Goal: Use online tool/utility: Utilize a website feature to perform a specific function

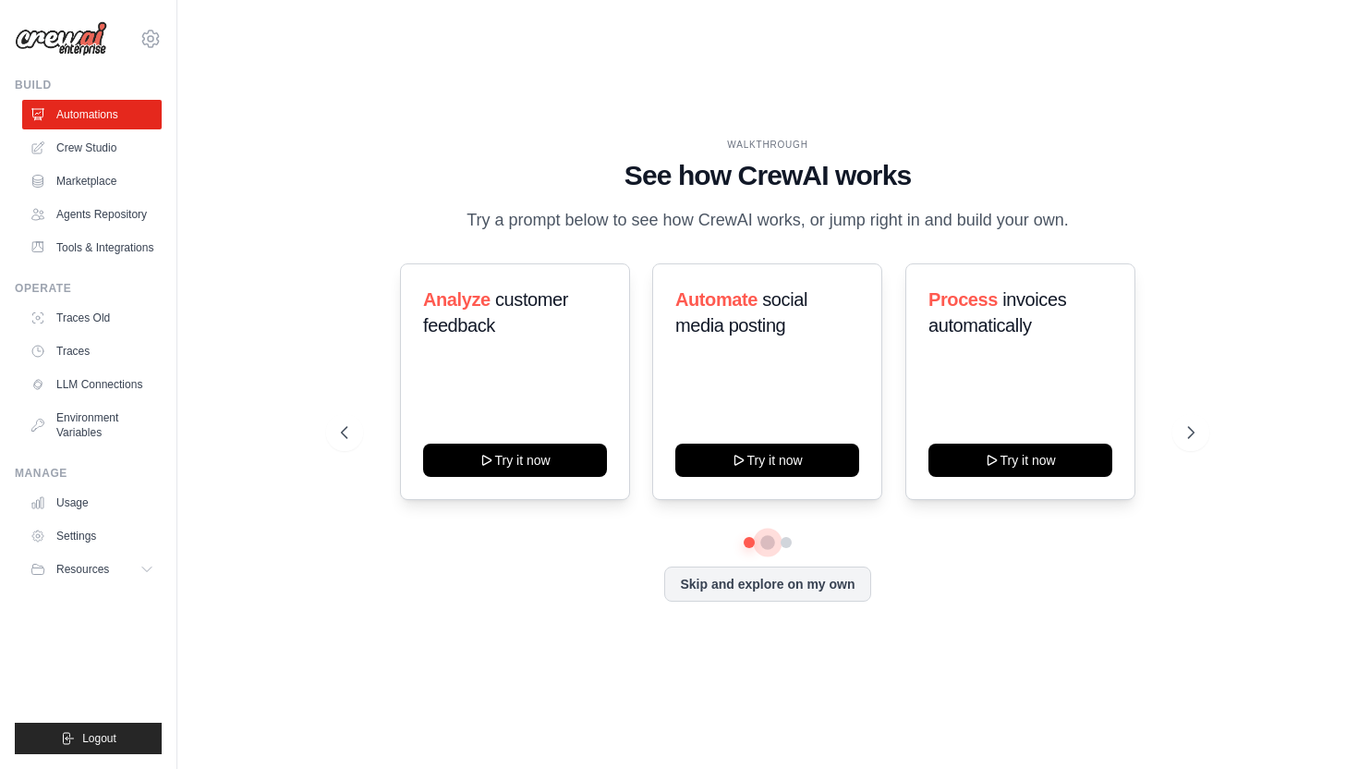
click at [769, 539] on button at bounding box center [767, 542] width 15 height 15
click at [788, 539] on button at bounding box center [786, 542] width 15 height 15
click at [767, 543] on button at bounding box center [767, 542] width 13 height 13
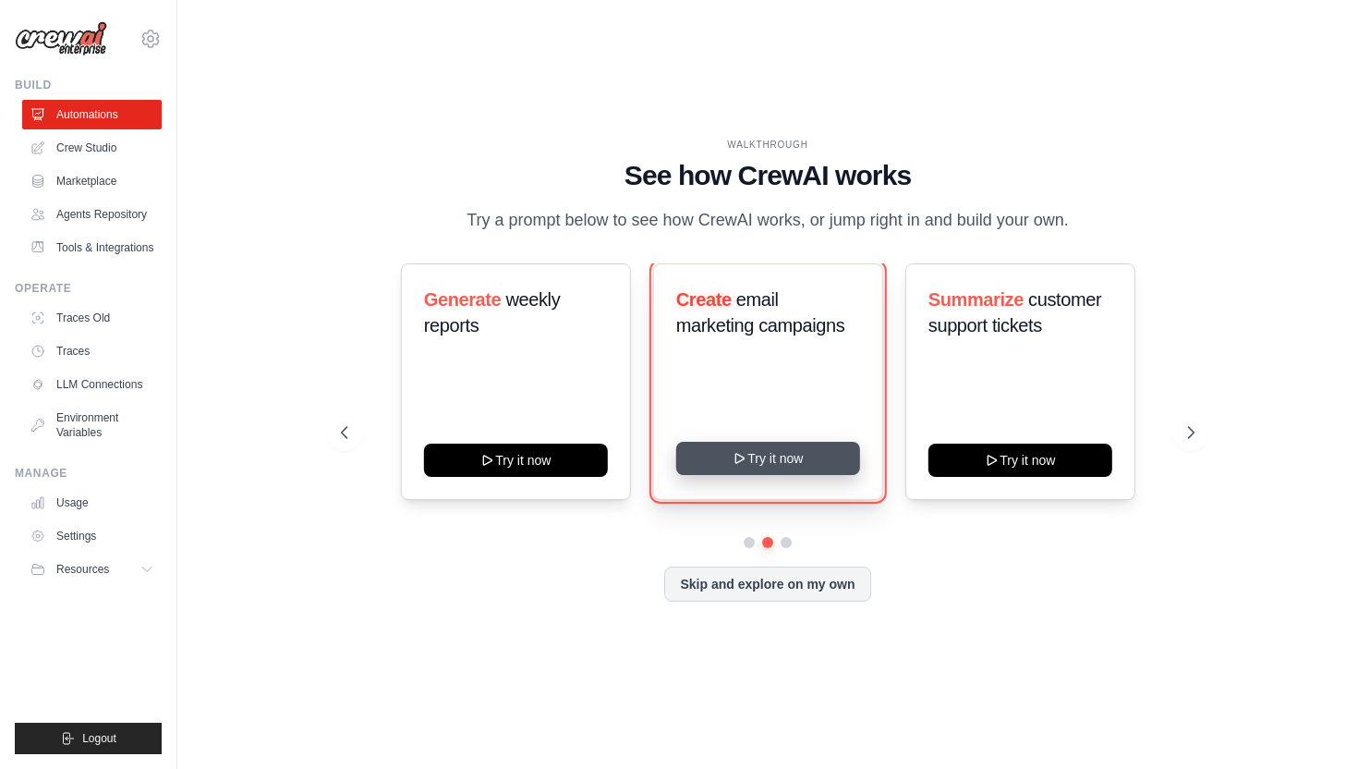
click at [747, 462] on button "Try it now" at bounding box center [767, 458] width 184 height 33
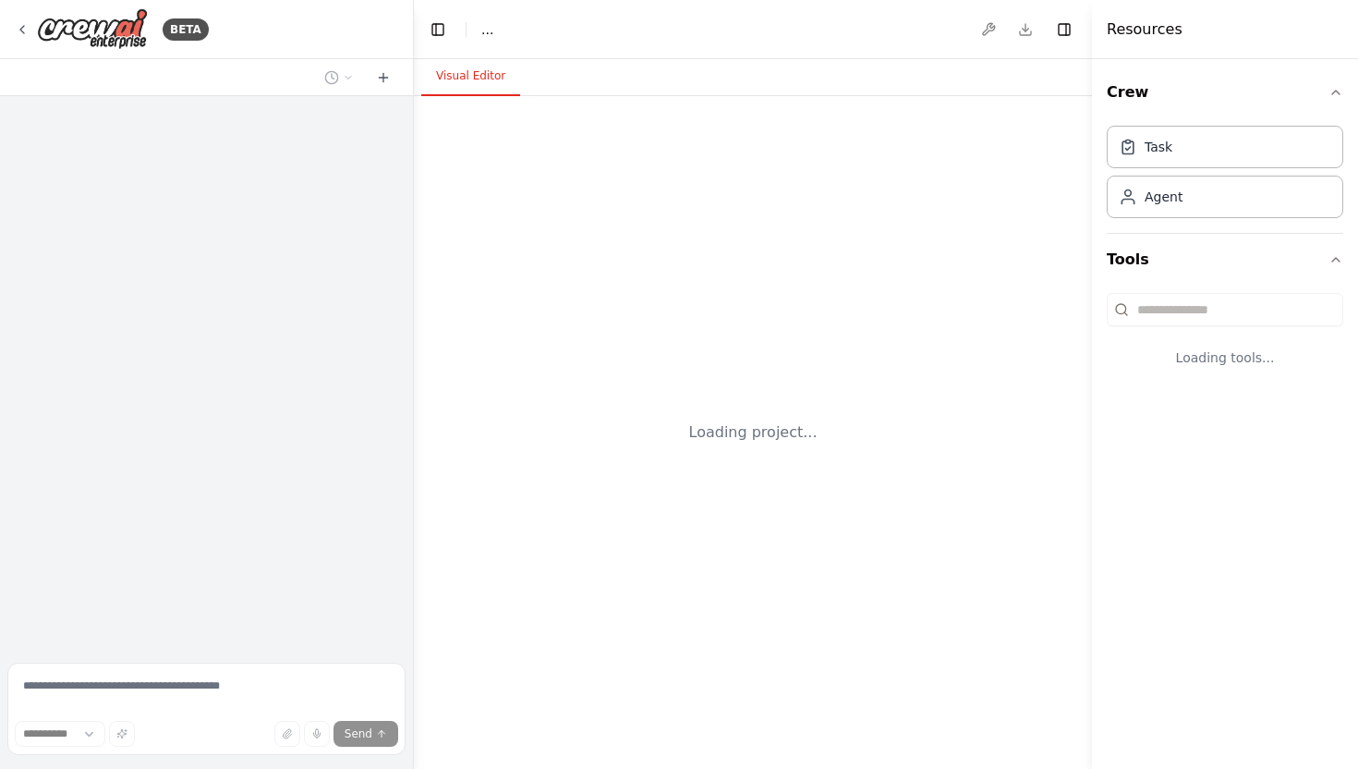
select select "****"
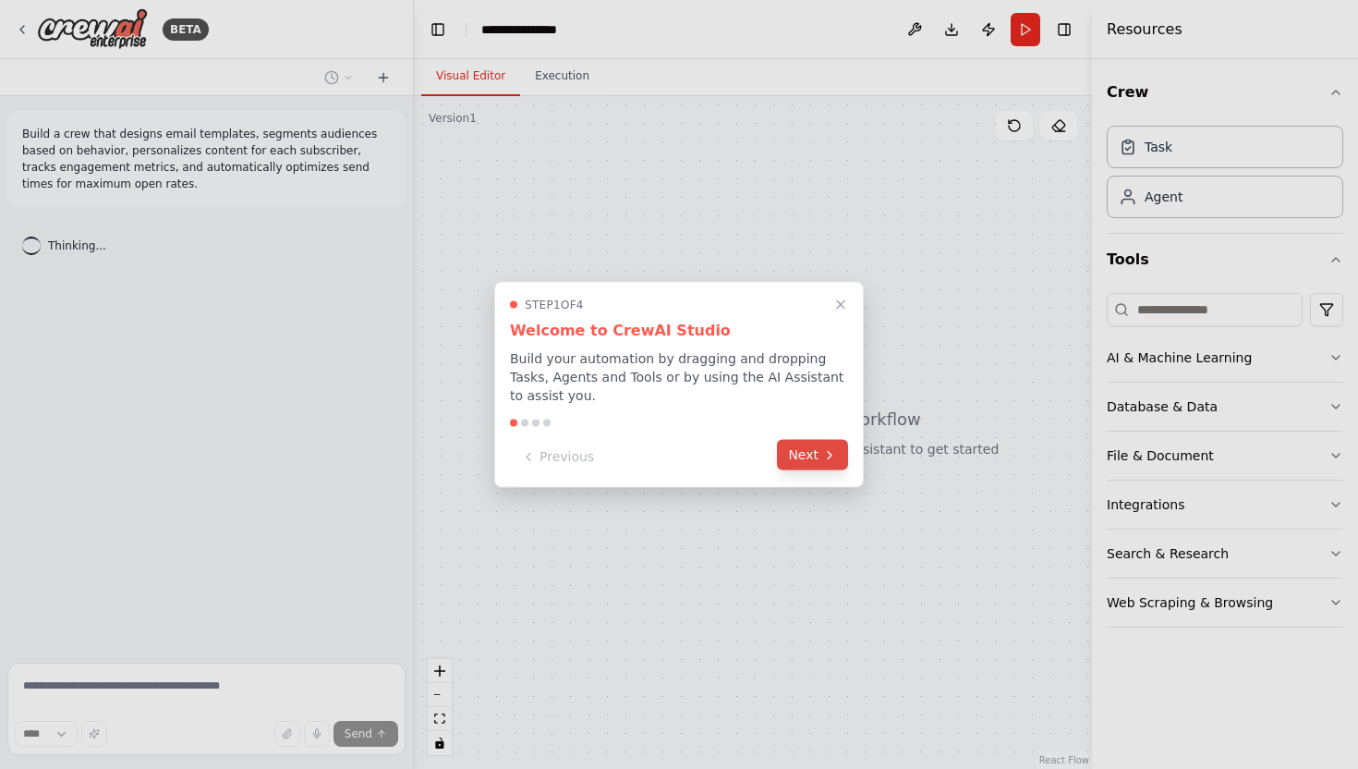
click at [806, 453] on button "Next" at bounding box center [812, 455] width 71 height 30
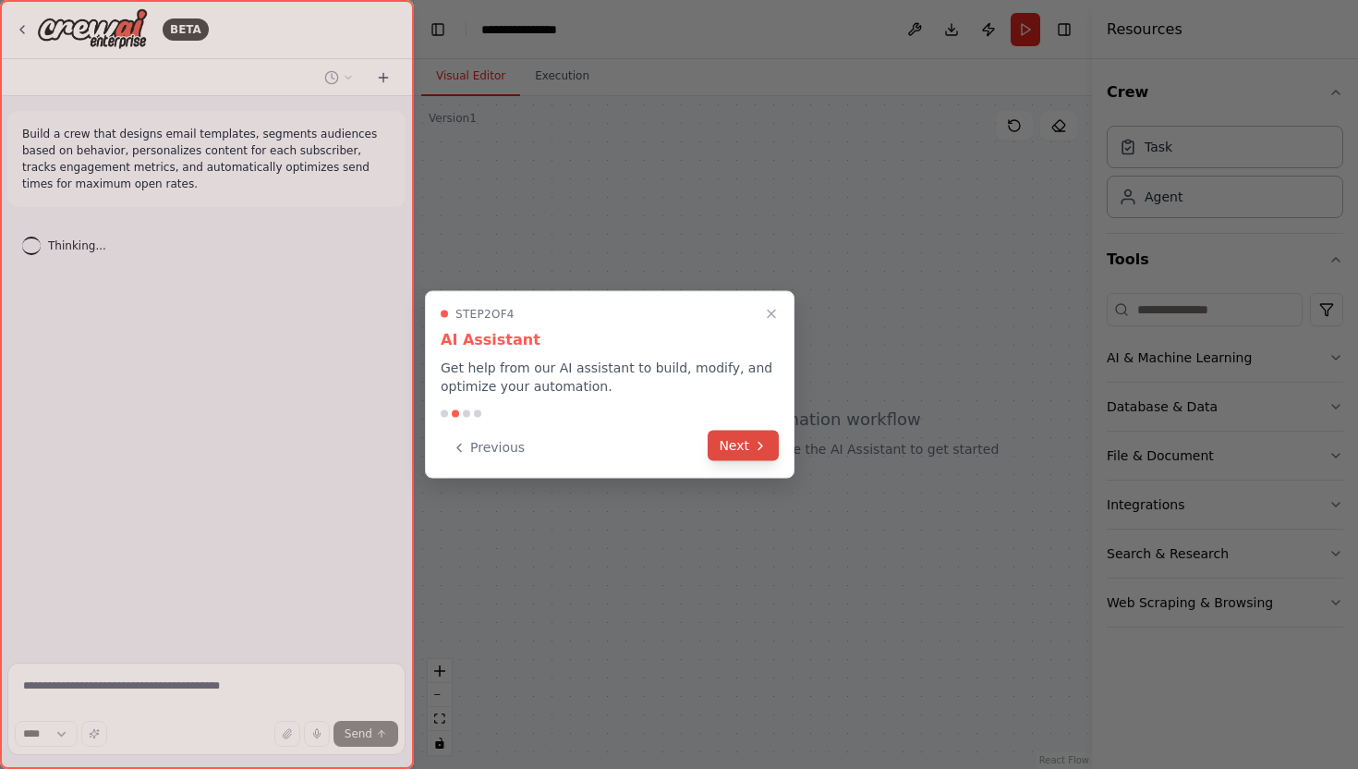
click at [752, 455] on button "Next" at bounding box center [743, 445] width 71 height 30
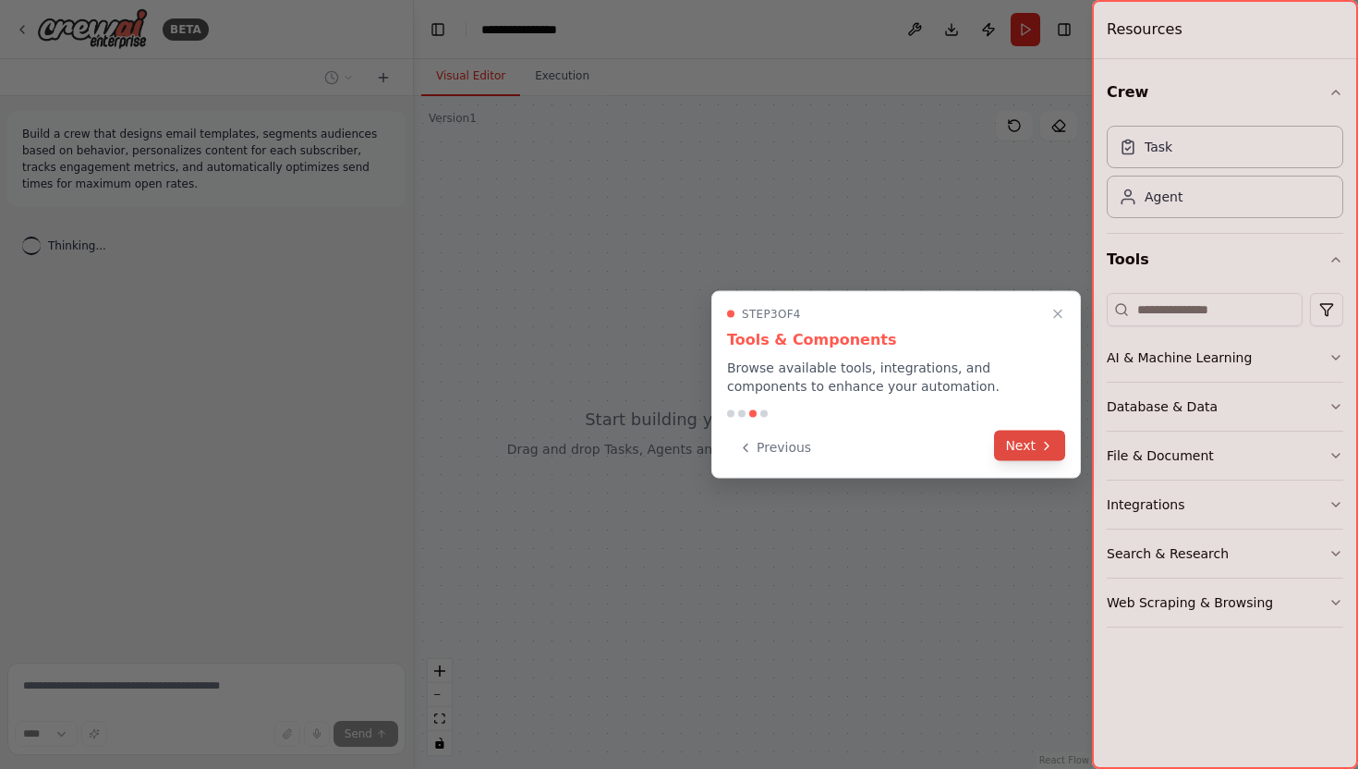
click at [1022, 445] on button "Next" at bounding box center [1029, 445] width 71 height 30
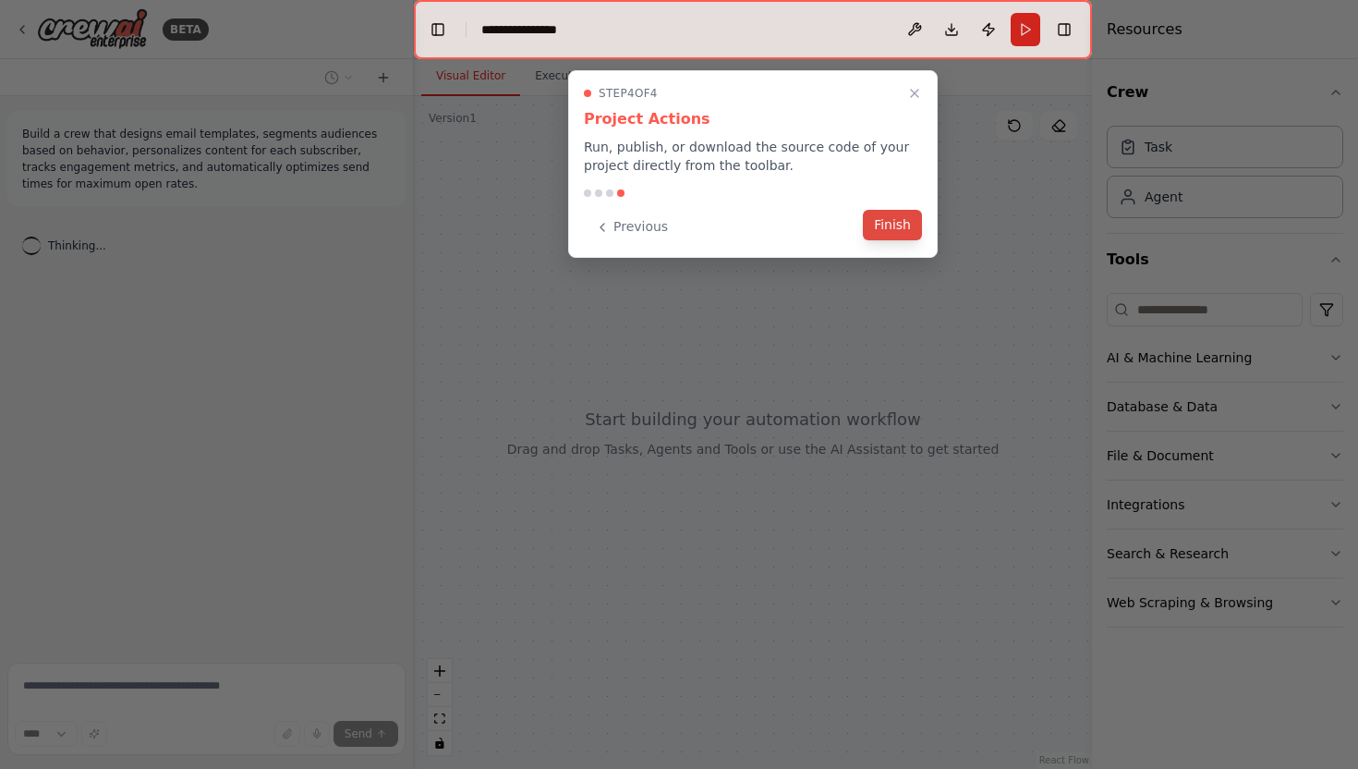
click at [890, 224] on button "Finish" at bounding box center [892, 225] width 59 height 30
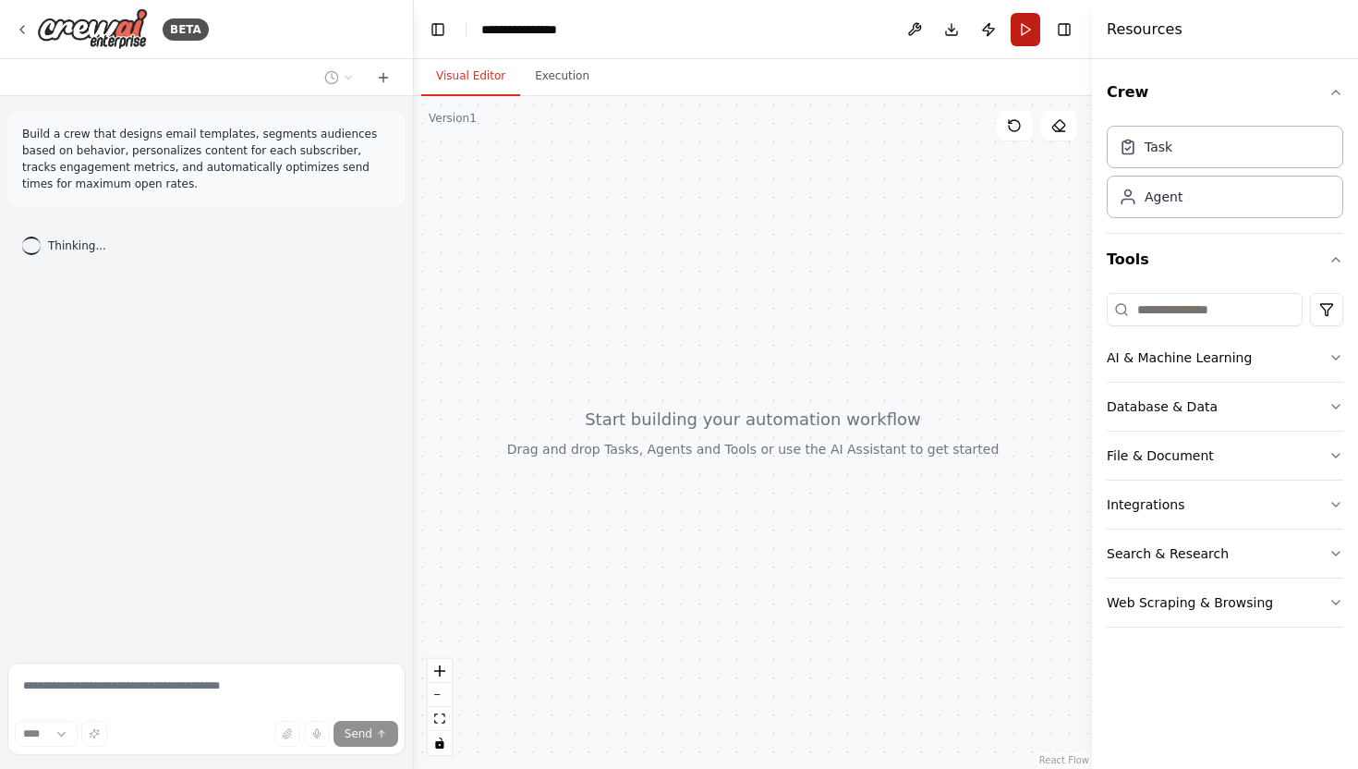
click at [1034, 29] on button "Run" at bounding box center [1026, 29] width 30 height 33
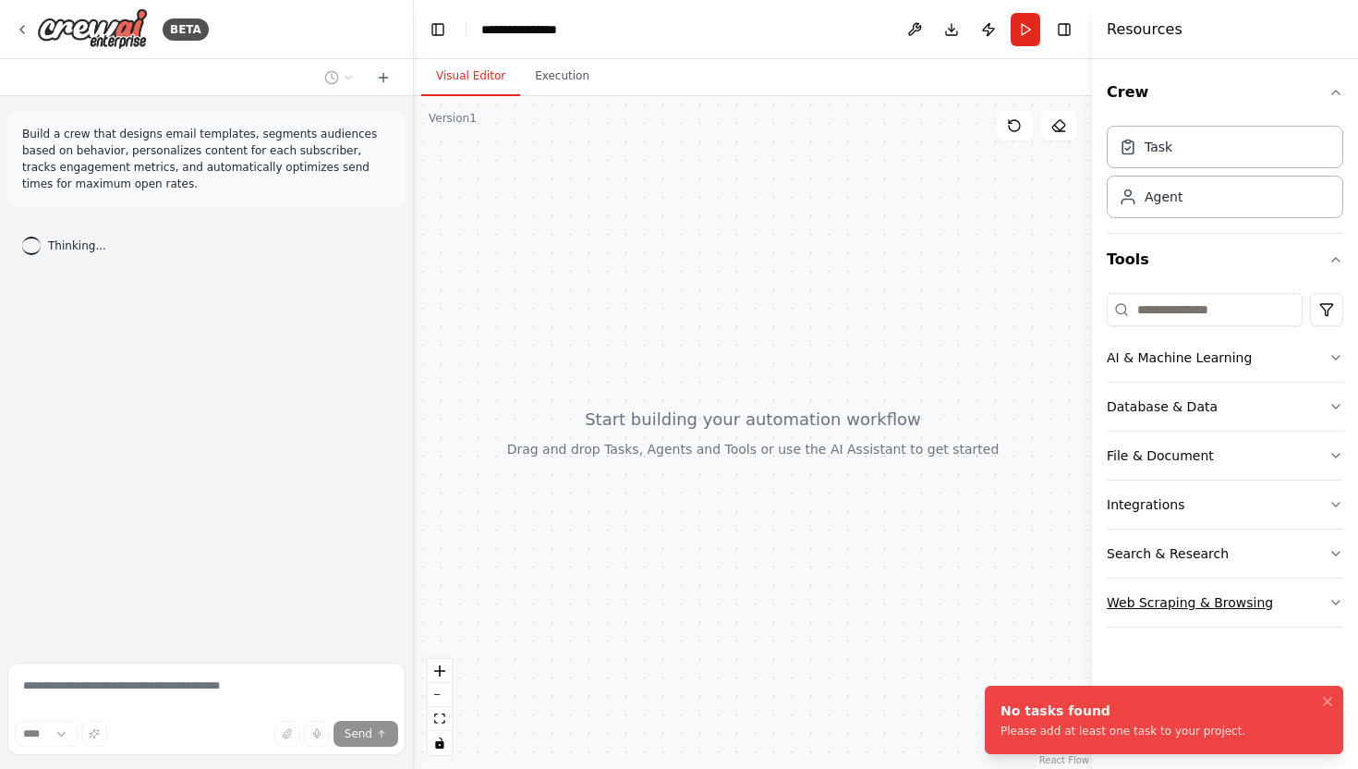
click at [1340, 599] on icon "button" at bounding box center [1335, 602] width 15 height 15
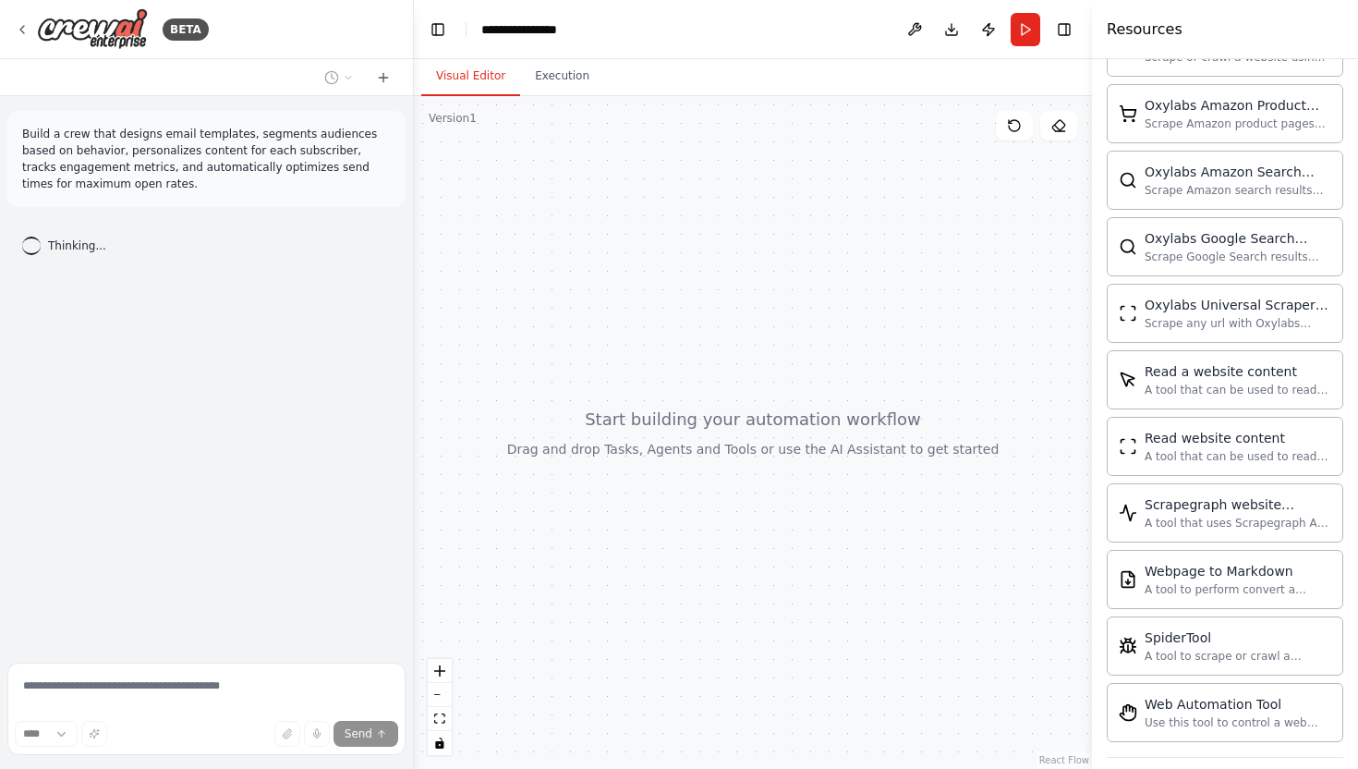
scroll to position [901, 0]
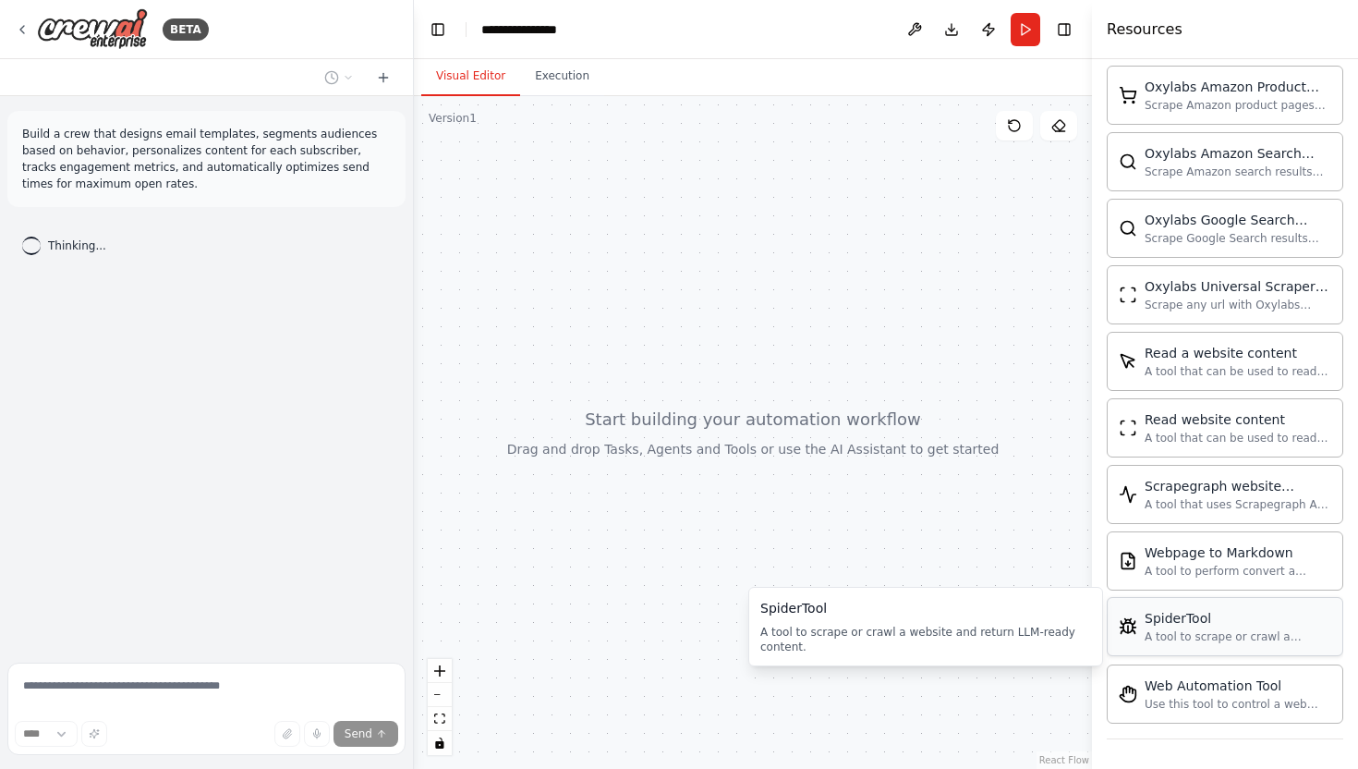
click at [1199, 617] on div "SpiderTool" at bounding box center [1237, 618] width 187 height 18
drag, startPoint x: 1199, startPoint y: 617, endPoint x: 1172, endPoint y: 615, distance: 26.9
click at [1153, 621] on div "SpiderTool" at bounding box center [1237, 618] width 187 height 18
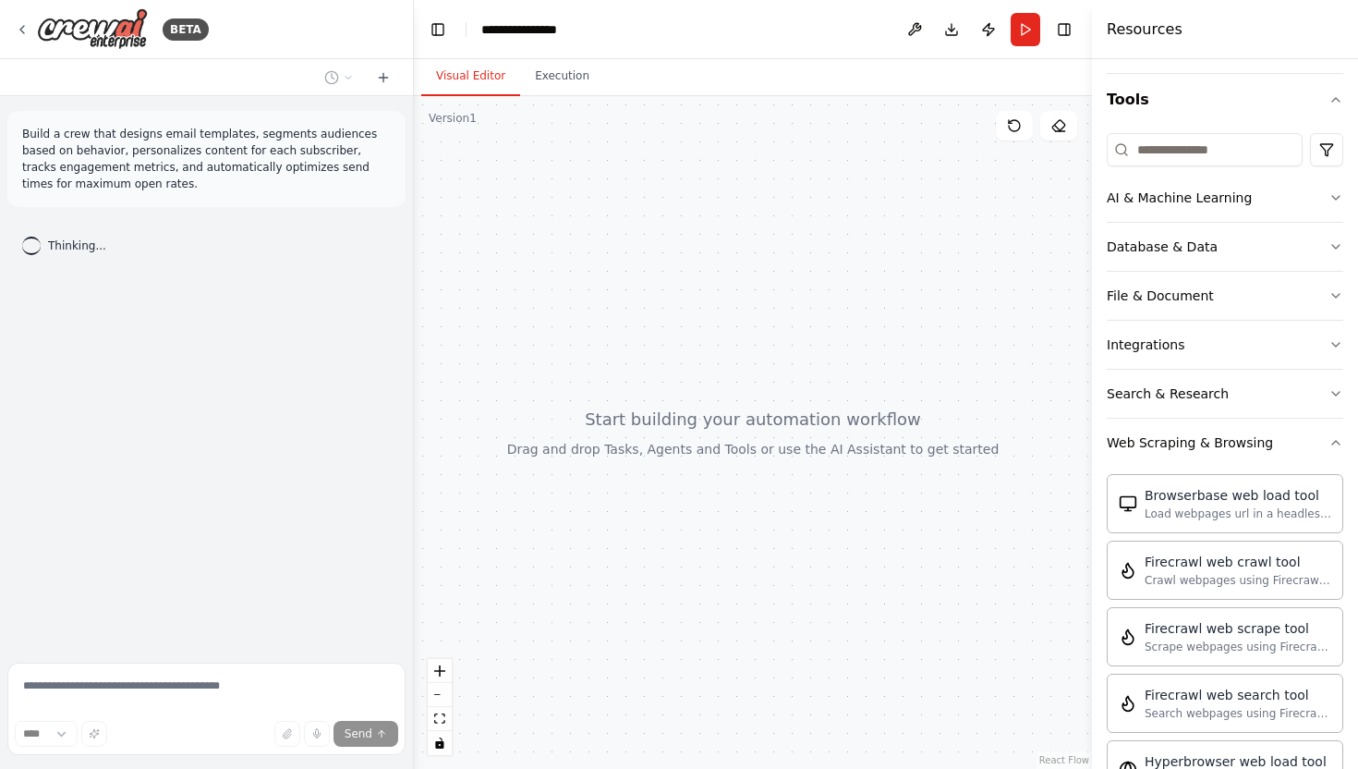
scroll to position [165, 0]
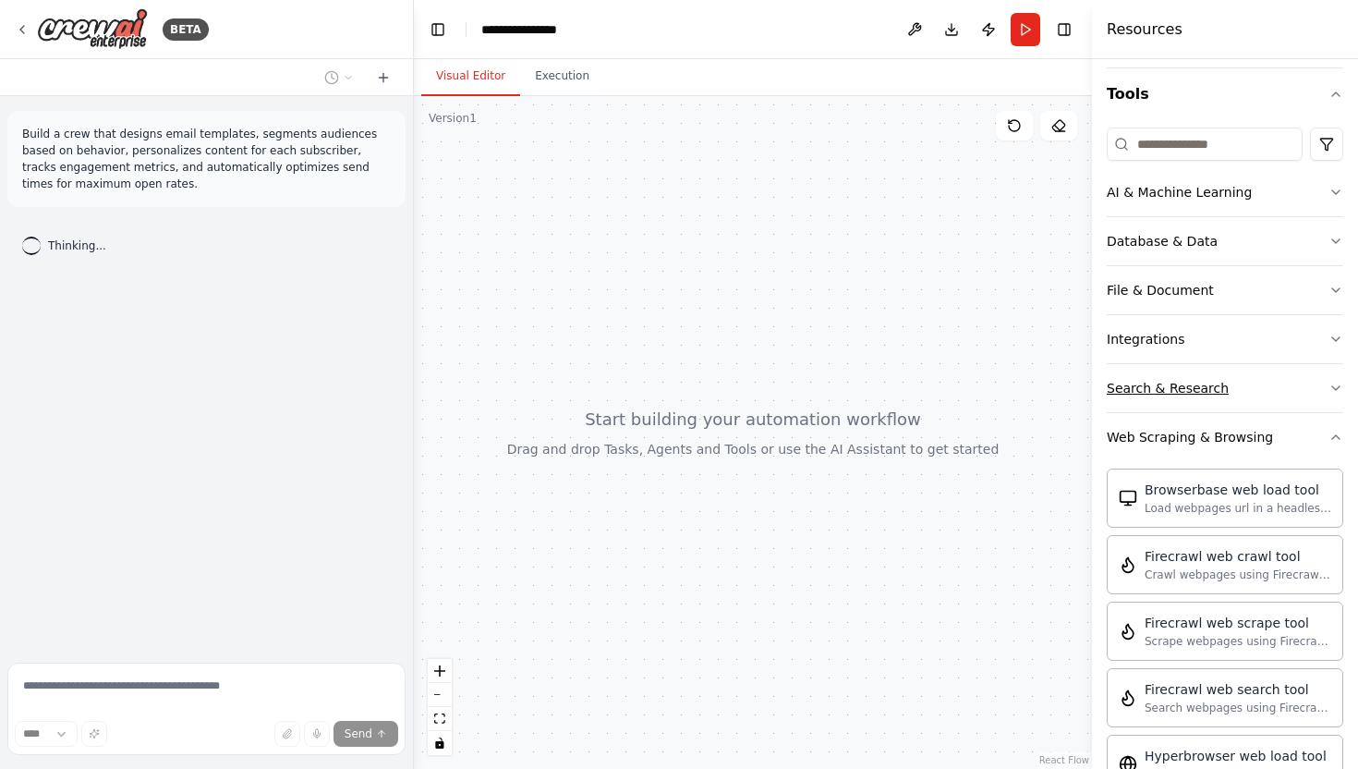
click at [1325, 386] on button "Search & Research" at bounding box center [1225, 388] width 236 height 48
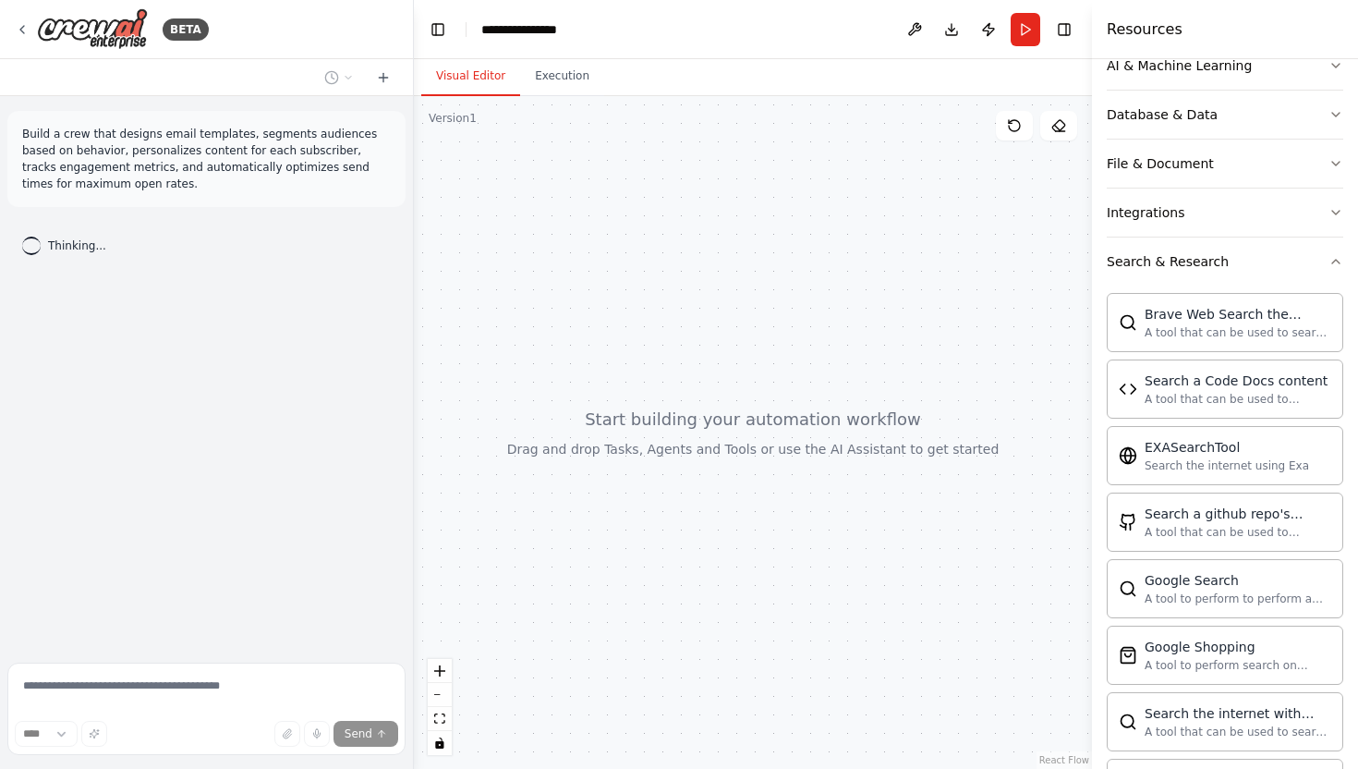
scroll to position [0, 0]
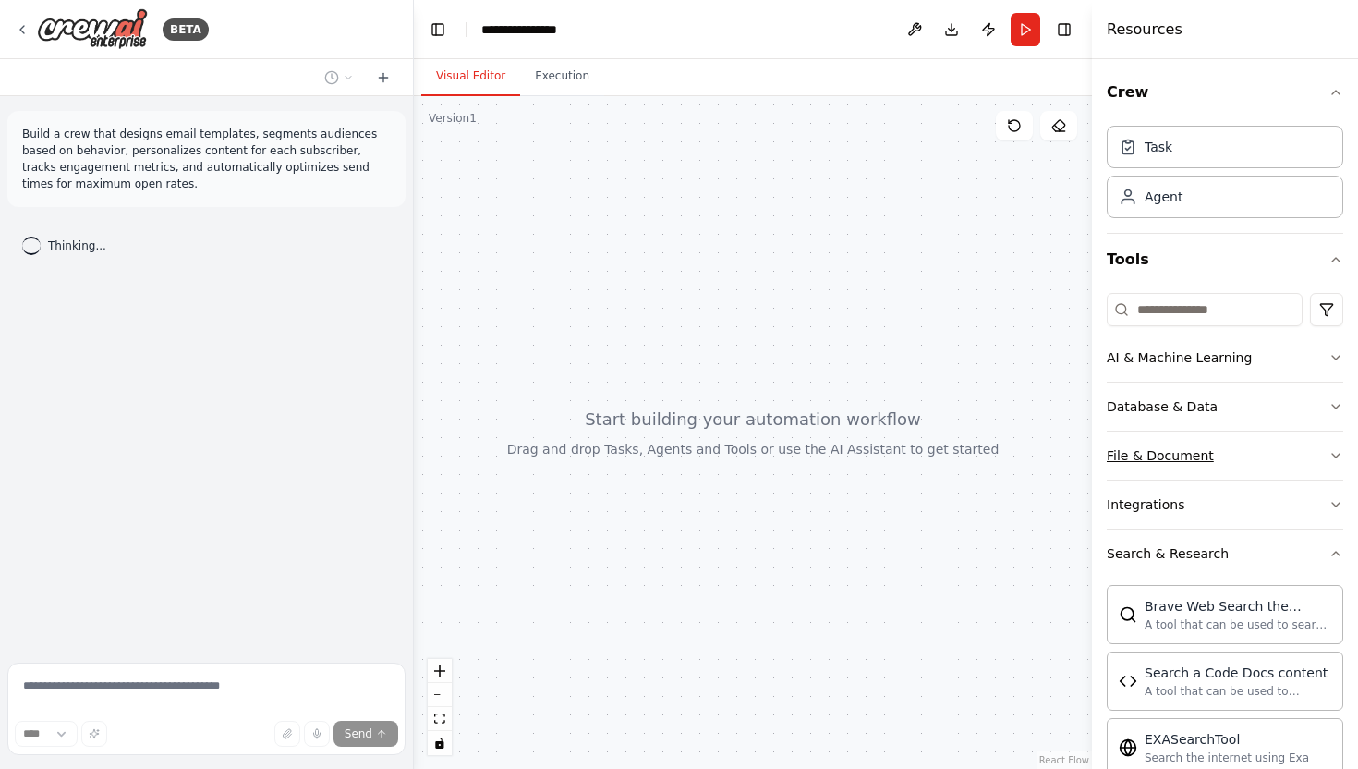
click at [1147, 458] on div "File & Document" at bounding box center [1160, 455] width 107 height 18
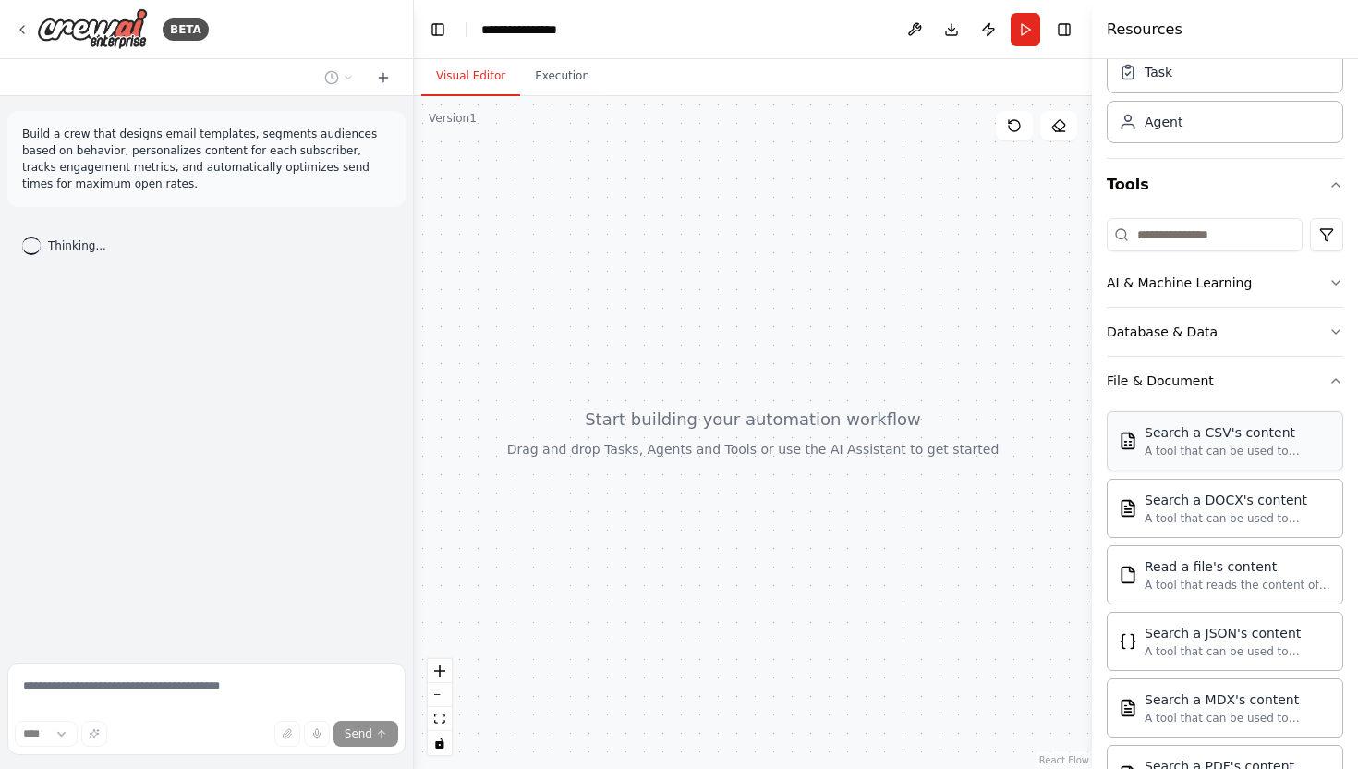
scroll to position [74, 0]
click at [1180, 325] on div "Database & Data" at bounding box center [1162, 332] width 111 height 18
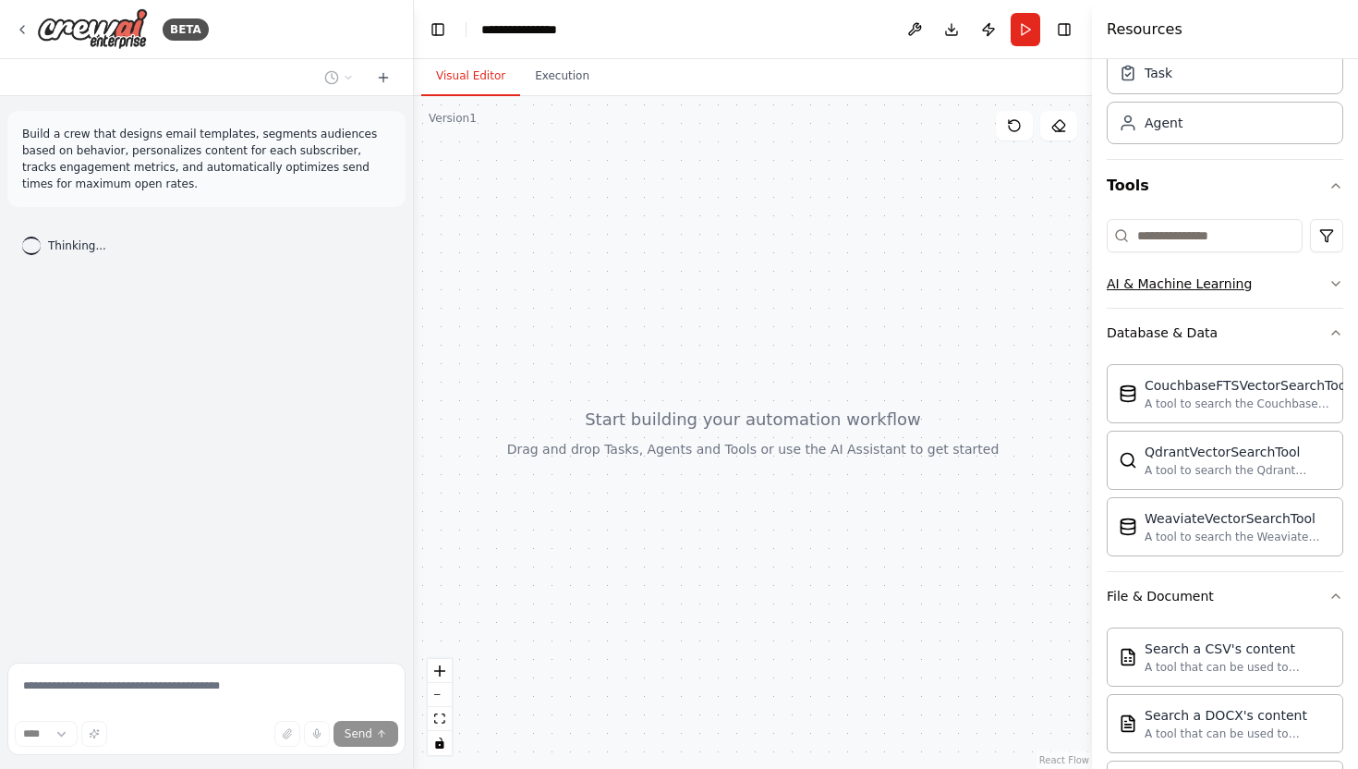
click at [1168, 280] on div "AI & Machine Learning" at bounding box center [1179, 283] width 145 height 18
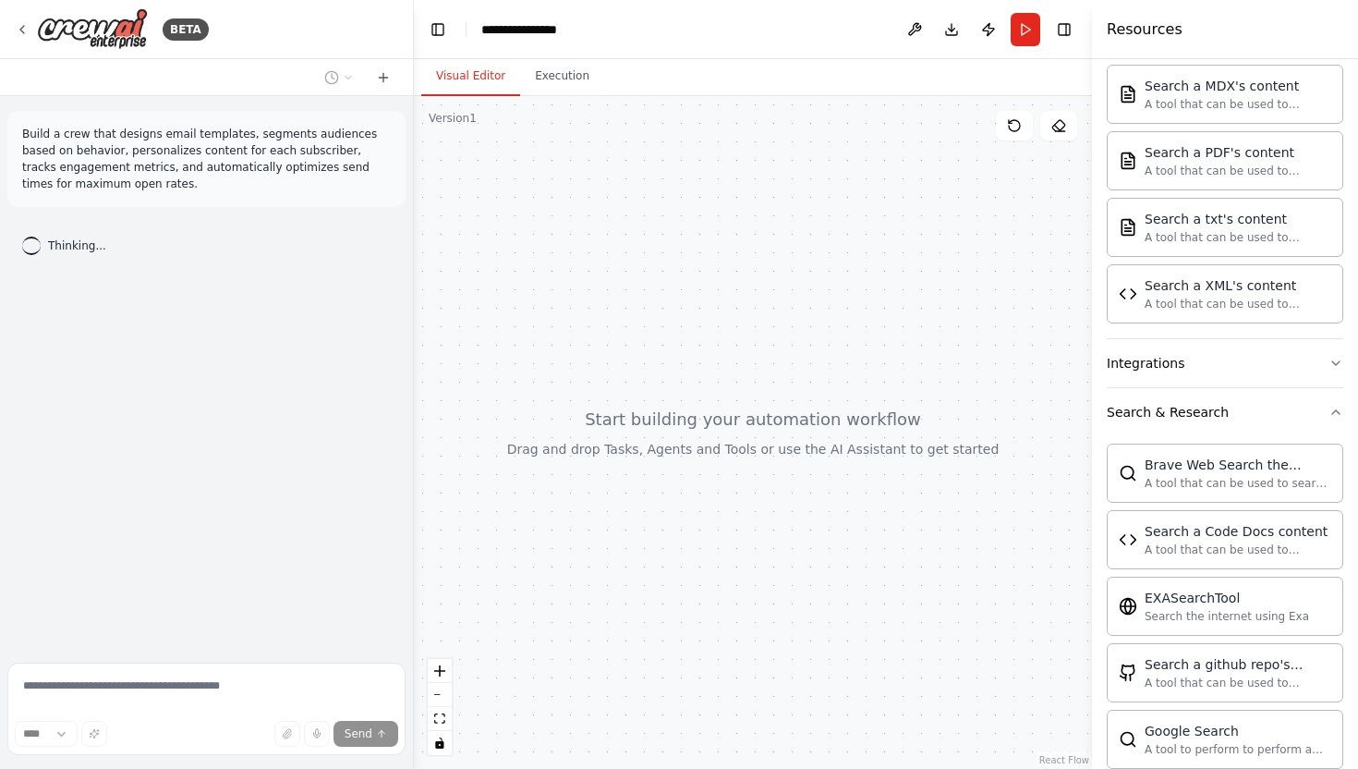
scroll to position [1186, 0]
click at [1172, 359] on div "Integrations" at bounding box center [1146, 360] width 78 height 18
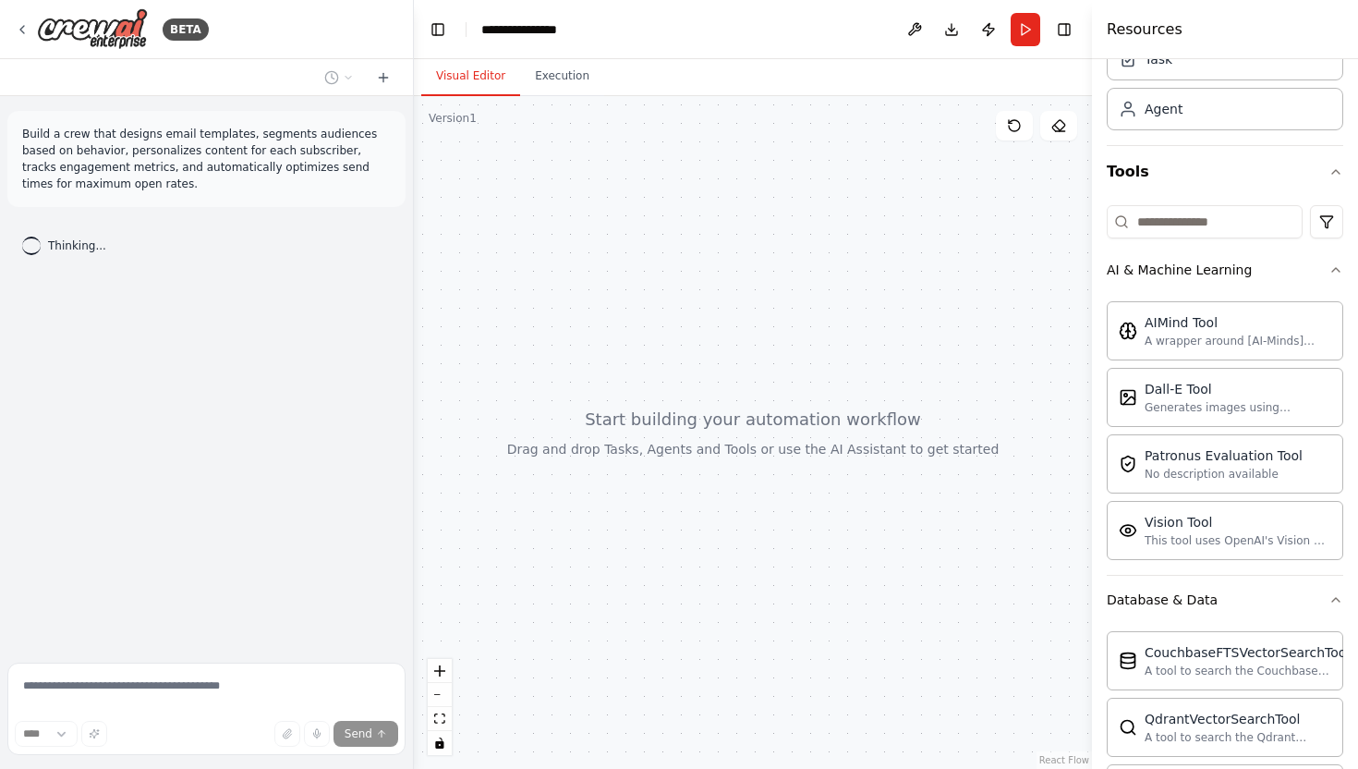
scroll to position [0, 0]
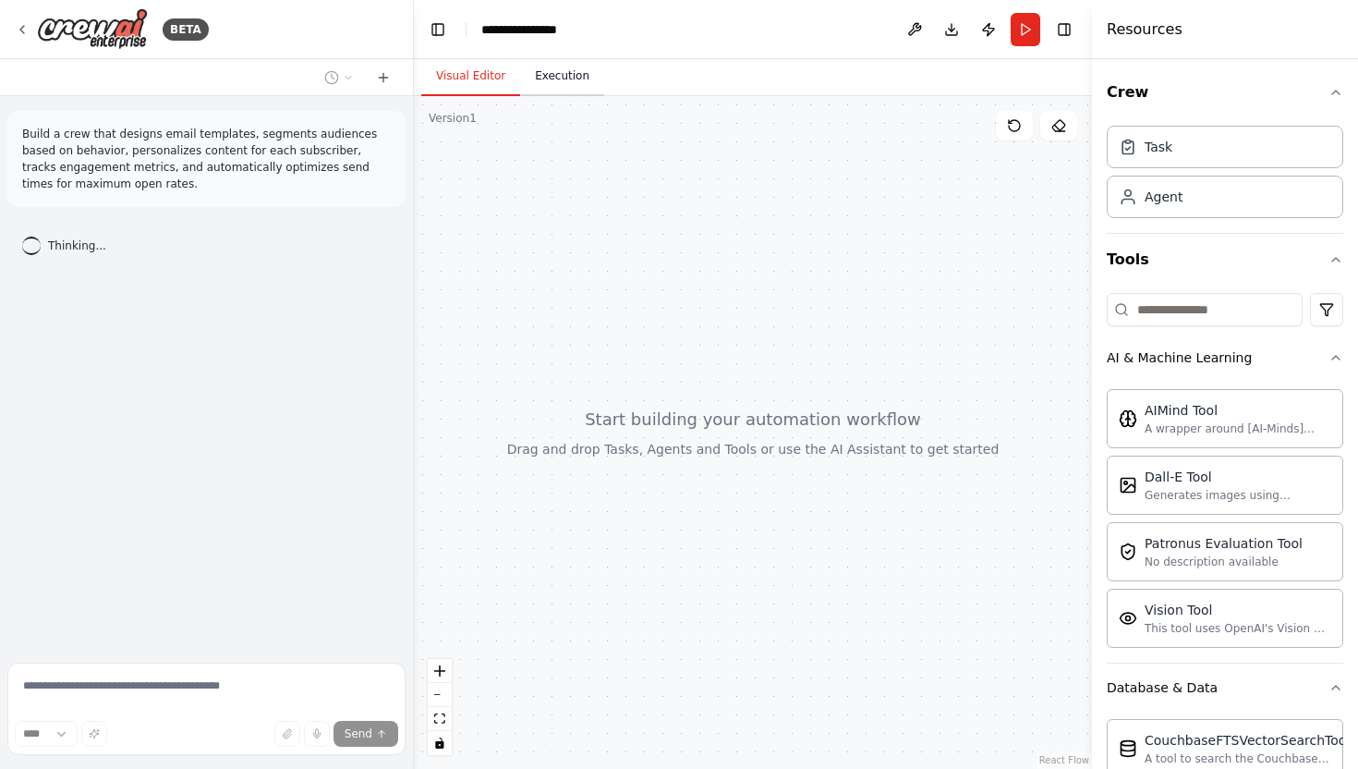
click at [559, 82] on button "Execution" at bounding box center [562, 76] width 84 height 39
click at [489, 83] on button "Visual Editor" at bounding box center [470, 76] width 99 height 39
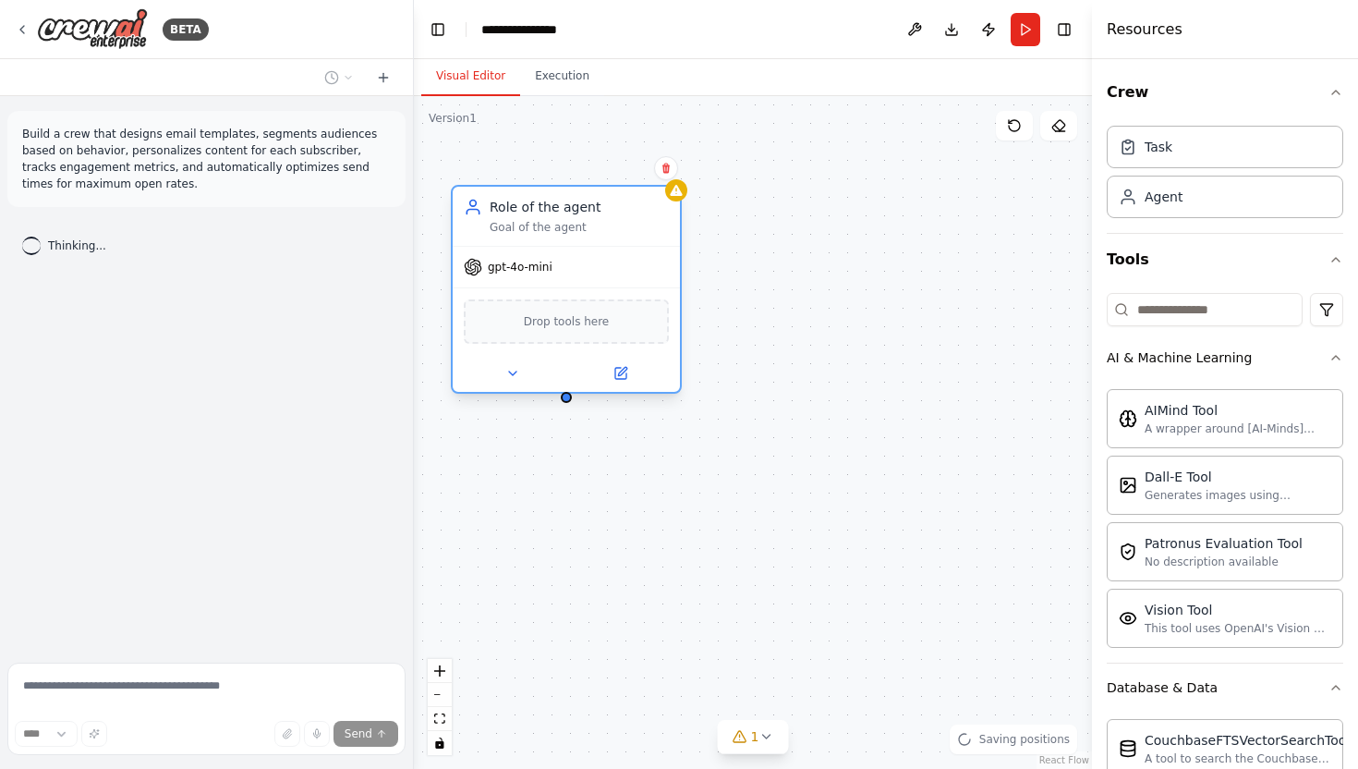
drag, startPoint x: 895, startPoint y: 260, endPoint x: 619, endPoint y: 243, distance: 276.7
click at [619, 243] on div "Role of the agent Goal of the agent" at bounding box center [566, 216] width 227 height 59
click at [561, 216] on div "Role of the agent Goal of the agent" at bounding box center [579, 216] width 179 height 37
click at [546, 234] on div "Goal of the agent" at bounding box center [579, 227] width 179 height 15
click at [538, 230] on div "Goal of the agent" at bounding box center [579, 227] width 179 height 15
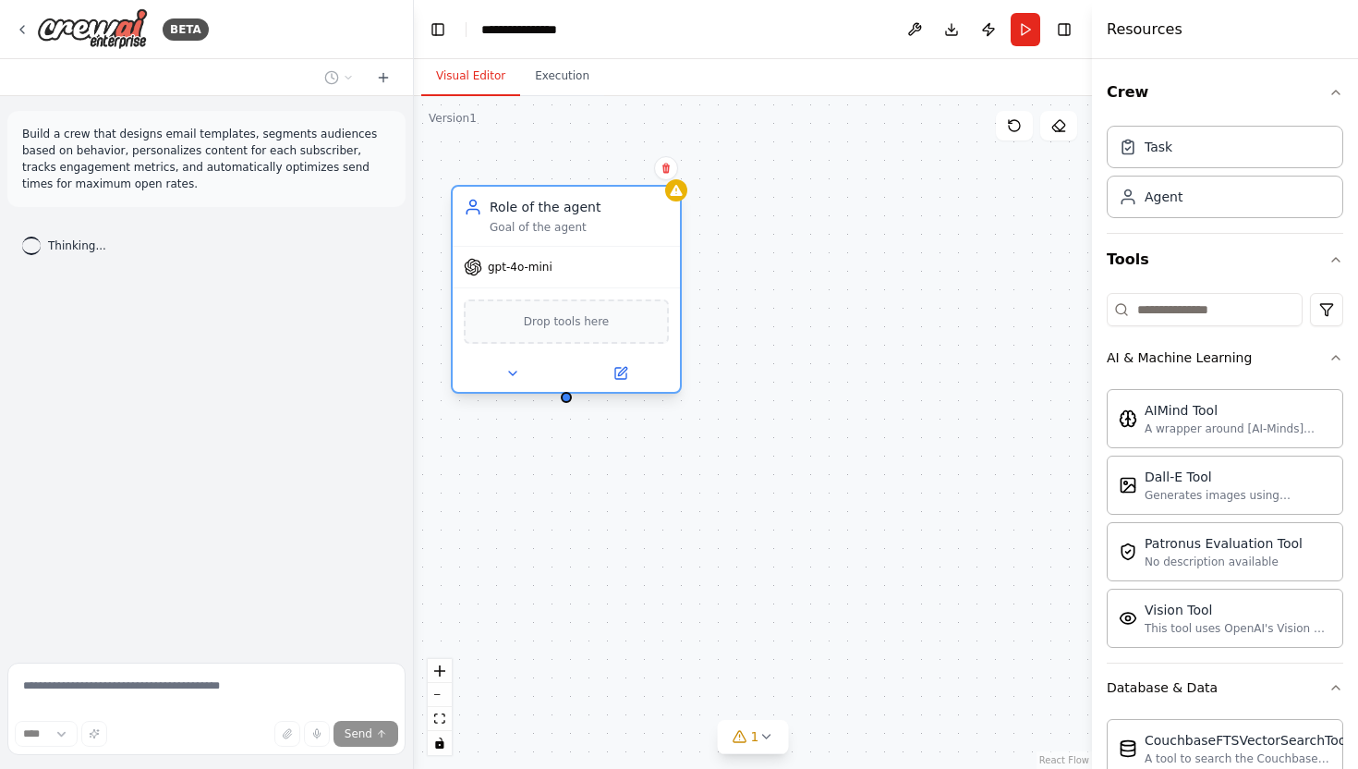
click at [510, 277] on div "gpt-4o-mini" at bounding box center [566, 267] width 227 height 41
click at [565, 402] on div at bounding box center [566, 397] width 11 height 11
